Goal: Task Accomplishment & Management: Use online tool/utility

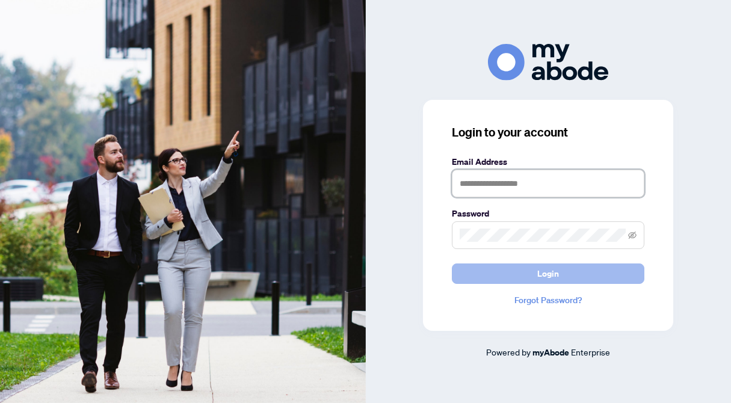
type input "**********"
click at [557, 271] on span "Login" at bounding box center [548, 273] width 22 height 19
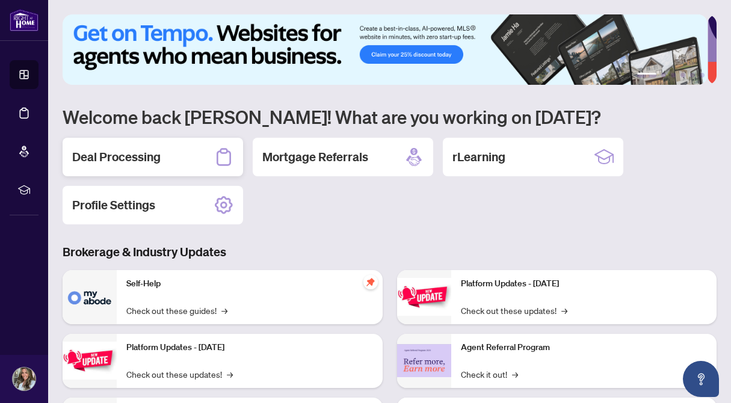
click at [131, 162] on h2 "Deal Processing" at bounding box center [116, 157] width 88 height 17
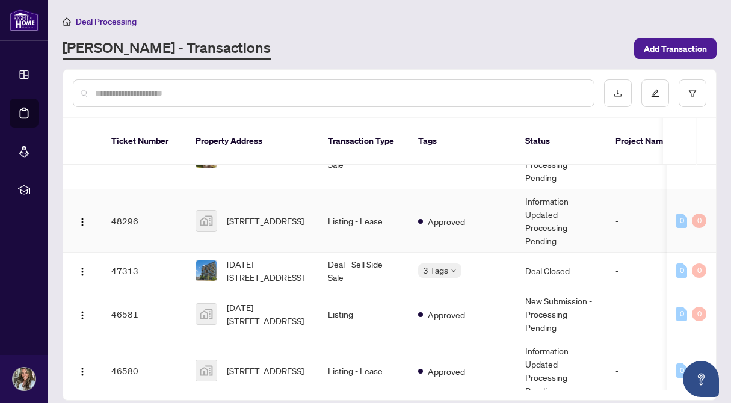
scroll to position [482, 0]
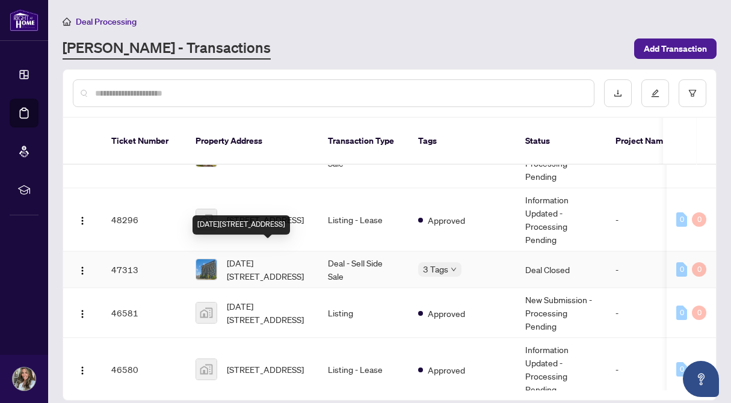
click at [259, 256] on span "1108-3237 Bayview Ave, Toronto, Ontario M2K 2J7, Canada" at bounding box center [268, 269] width 82 height 26
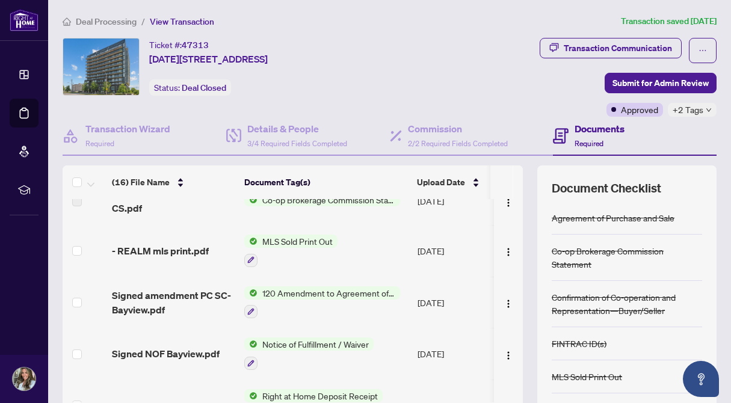
scroll to position [400, 0]
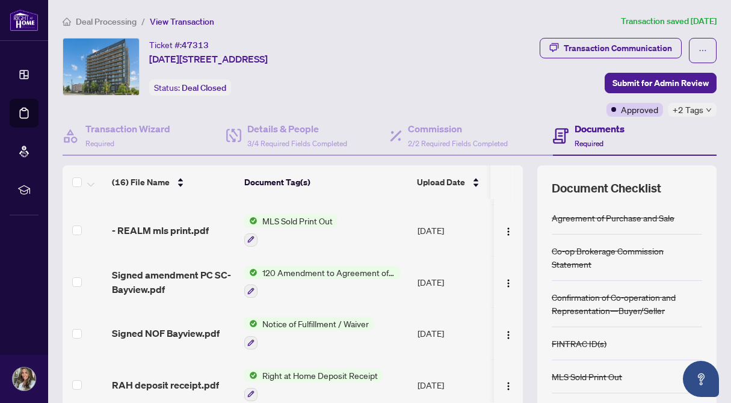
click at [300, 319] on span "Notice of Fulfillment / Waiver" at bounding box center [315, 323] width 116 height 13
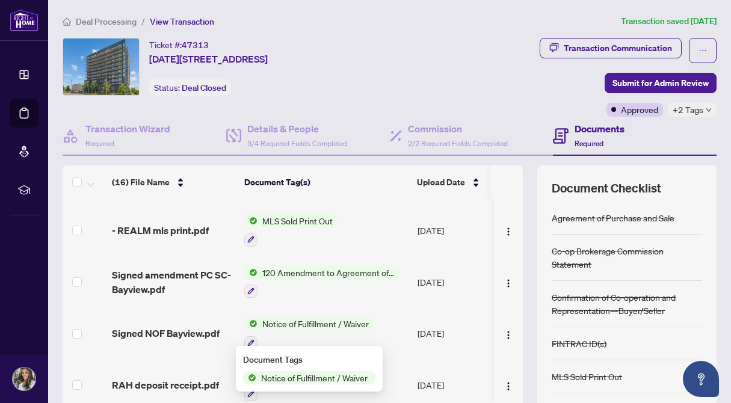
click at [303, 381] on span "Notice of Fulfillment / Waiver" at bounding box center [314, 377] width 116 height 13
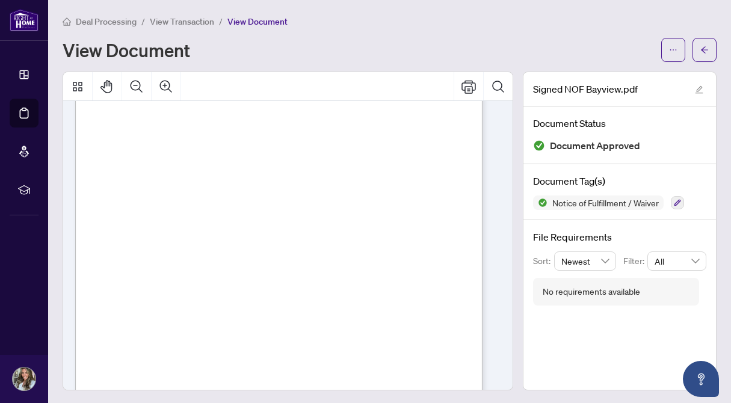
scroll to position [94, 0]
